Goal: Task Accomplishment & Management: Use online tool/utility

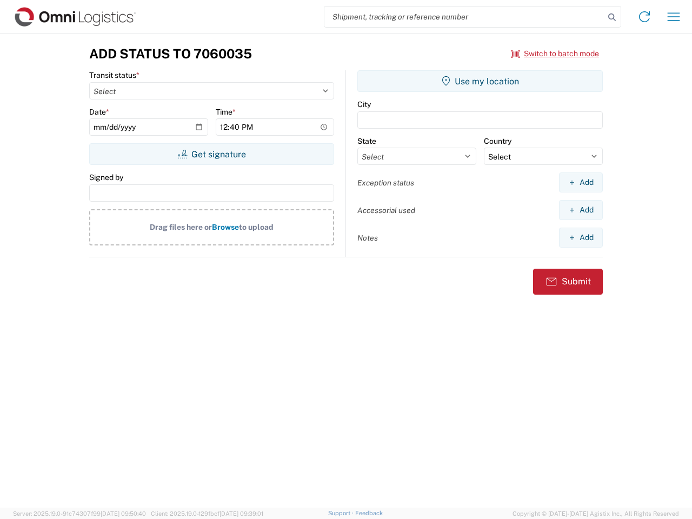
click at [464, 17] on input "search" at bounding box center [464, 16] width 280 height 21
click at [612, 17] on icon at bounding box center [611, 17] width 15 height 15
click at [644, 17] on icon at bounding box center [644, 16] width 17 height 17
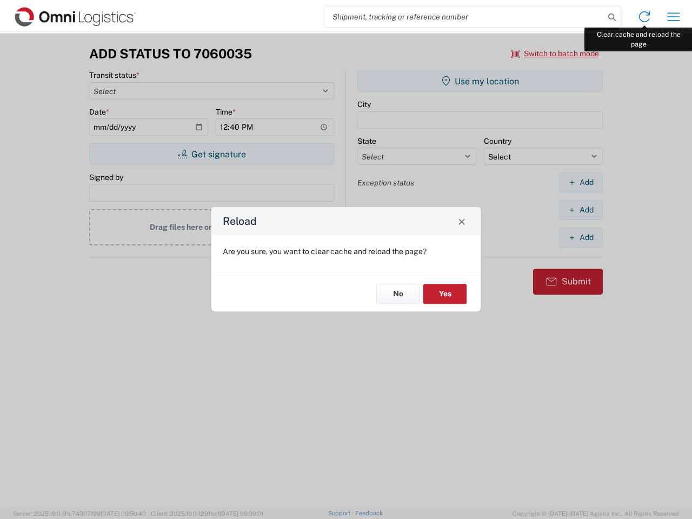
click at [673, 17] on div "Reload Are you sure, you want to clear cache and reload the page? No Yes" at bounding box center [346, 259] width 692 height 519
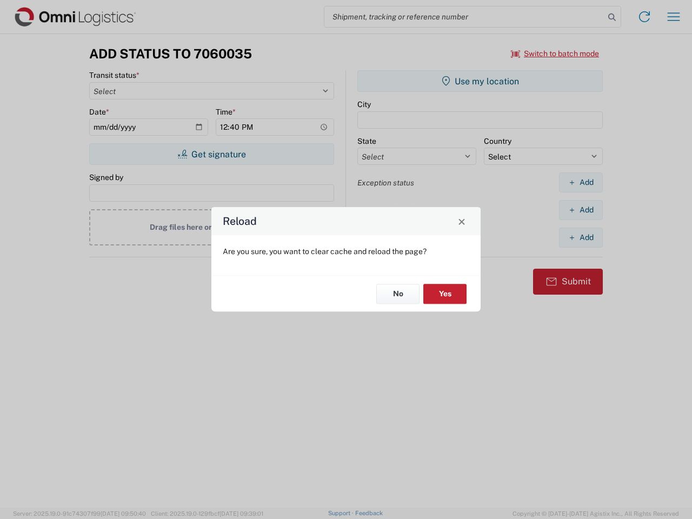
click at [555, 54] on div "Reload Are you sure, you want to clear cache and reload the page? No Yes" at bounding box center [346, 259] width 692 height 519
click at [211, 154] on div "Reload Are you sure, you want to clear cache and reload the page? No Yes" at bounding box center [346, 259] width 692 height 519
click at [480, 81] on div "Reload Are you sure, you want to clear cache and reload the page? No Yes" at bounding box center [346, 259] width 692 height 519
click at [580, 182] on div "Reload Are you sure, you want to clear cache and reload the page? No Yes" at bounding box center [346, 259] width 692 height 519
click at [580, 210] on div "Reload Are you sure, you want to clear cache and reload the page? No Yes" at bounding box center [346, 259] width 692 height 519
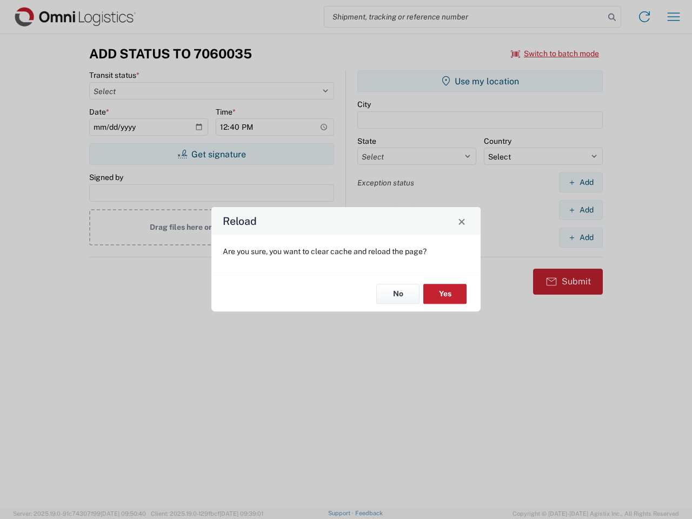
click at [580, 237] on div "Reload Are you sure, you want to clear cache and reload the page? No Yes" at bounding box center [346, 259] width 692 height 519
